Goal: Find specific page/section: Find specific page/section

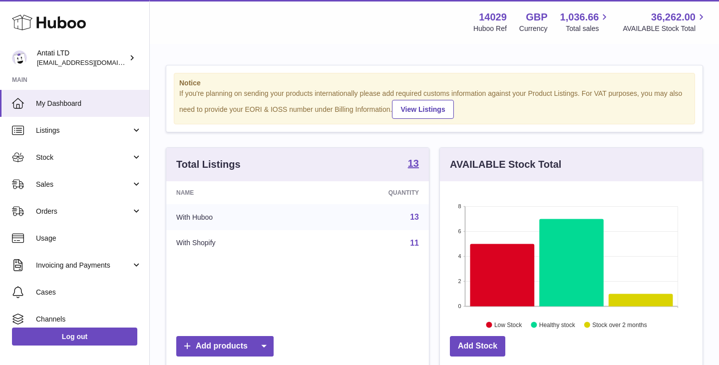
scroll to position [156, 263]
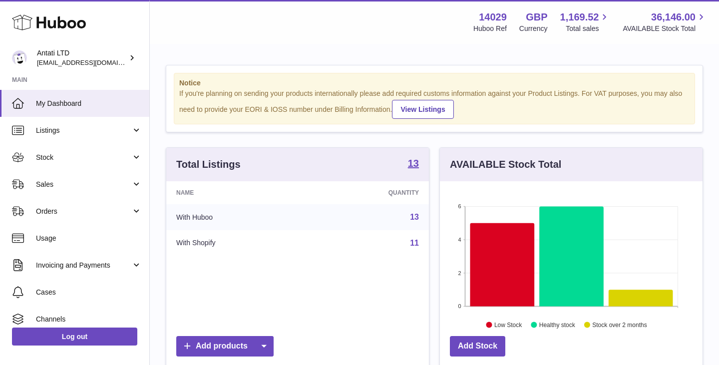
scroll to position [156, 263]
click at [505, 246] on icon at bounding box center [502, 264] width 64 height 83
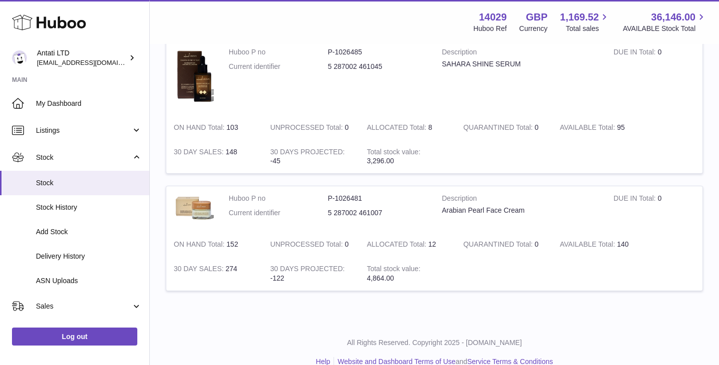
scroll to position [609, 0]
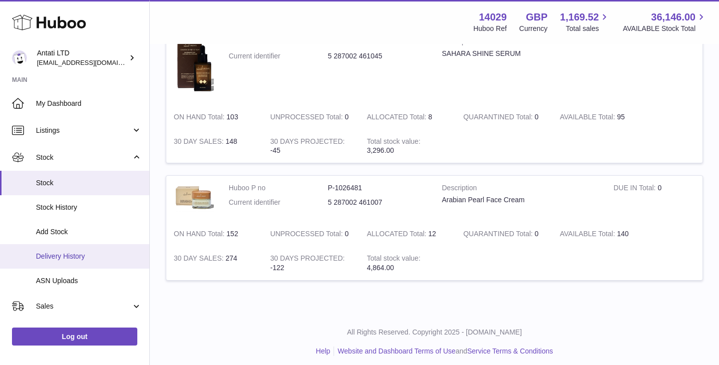
click at [74, 260] on span "Delivery History" at bounding box center [89, 256] width 106 height 9
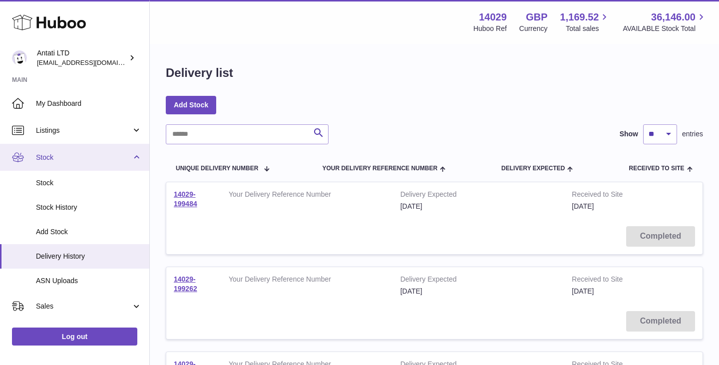
click at [108, 156] on span "Stock" at bounding box center [83, 157] width 95 height 9
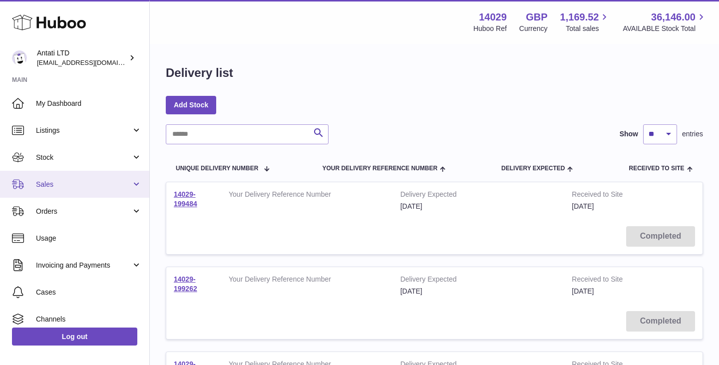
click at [98, 186] on span "Sales" at bounding box center [83, 184] width 95 height 9
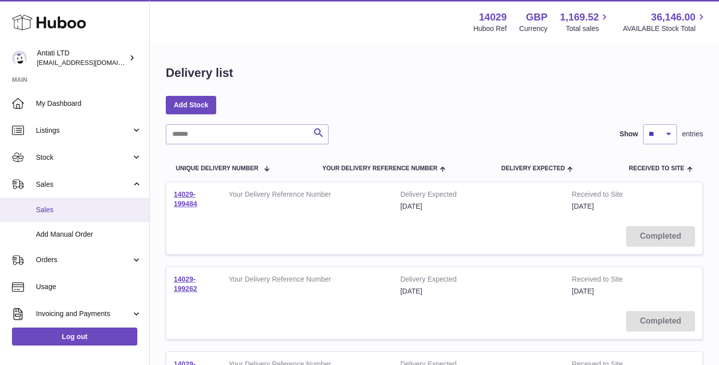
click at [64, 209] on span "Sales" at bounding box center [89, 209] width 106 height 9
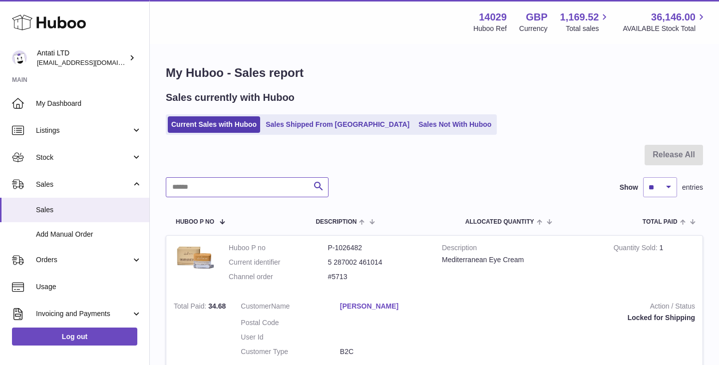
click at [246, 186] on input "text" at bounding box center [247, 187] width 163 height 20
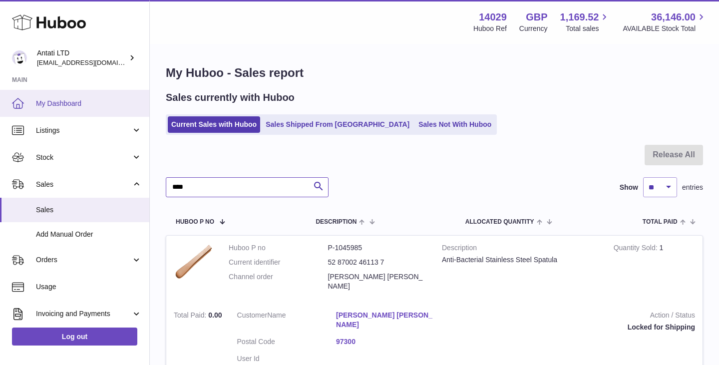
type input "****"
click at [76, 103] on span "My Dashboard" at bounding box center [89, 103] width 106 height 9
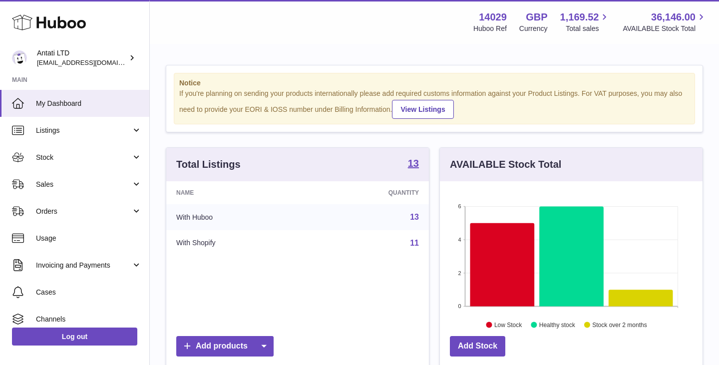
scroll to position [156, 263]
